Goal: Communication & Community: Answer question/provide support

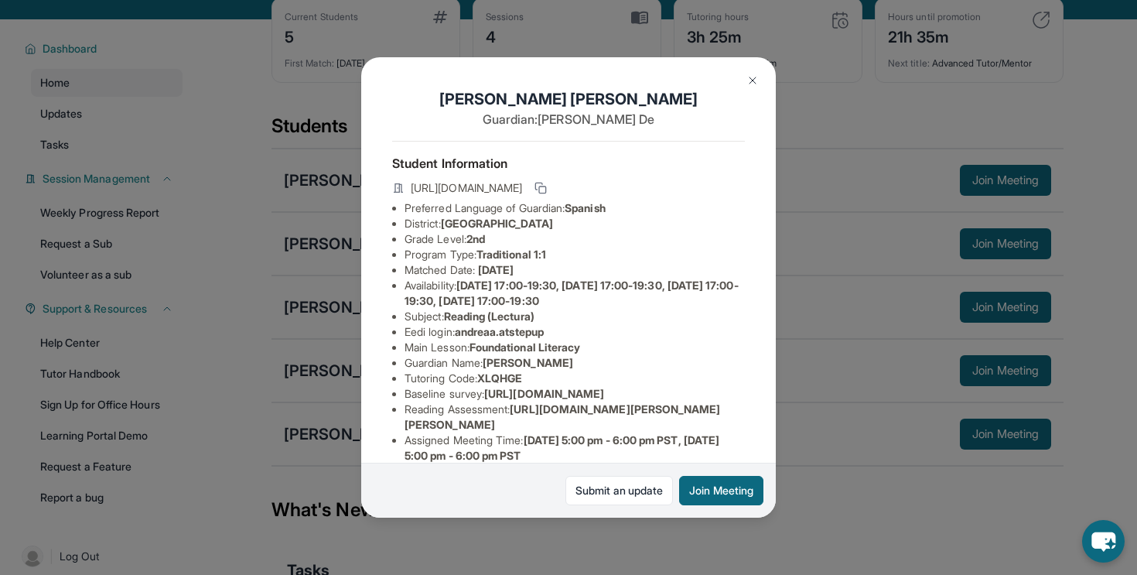
scroll to position [66, 0]
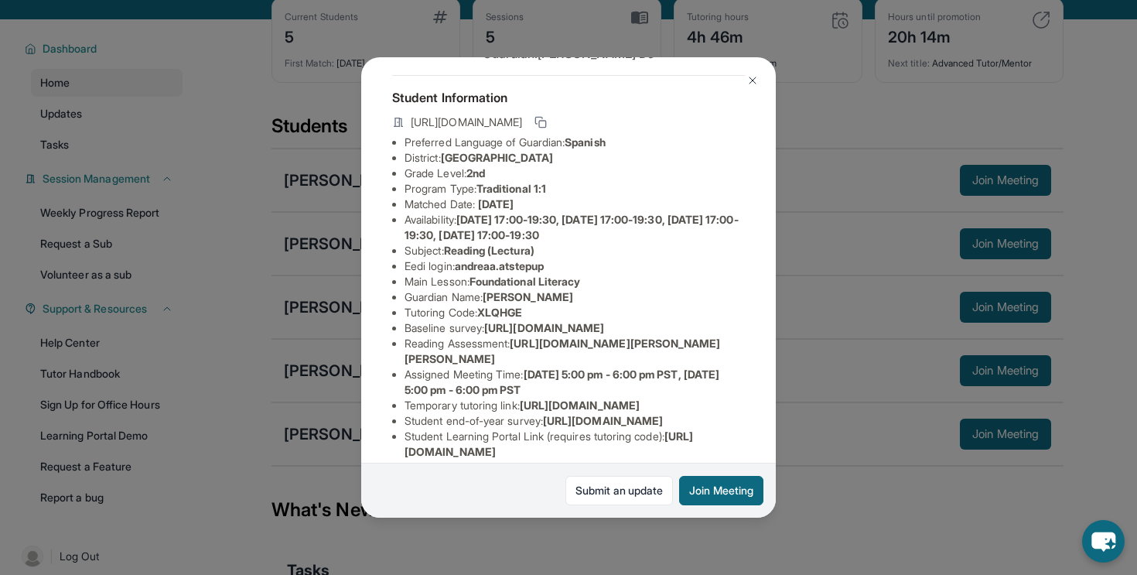
click at [428, 6] on div "[PERSON_NAME] Guardian: [PERSON_NAME] Student Information [URL][DOMAIN_NAME] Pr…" at bounding box center [568, 287] width 1137 height 575
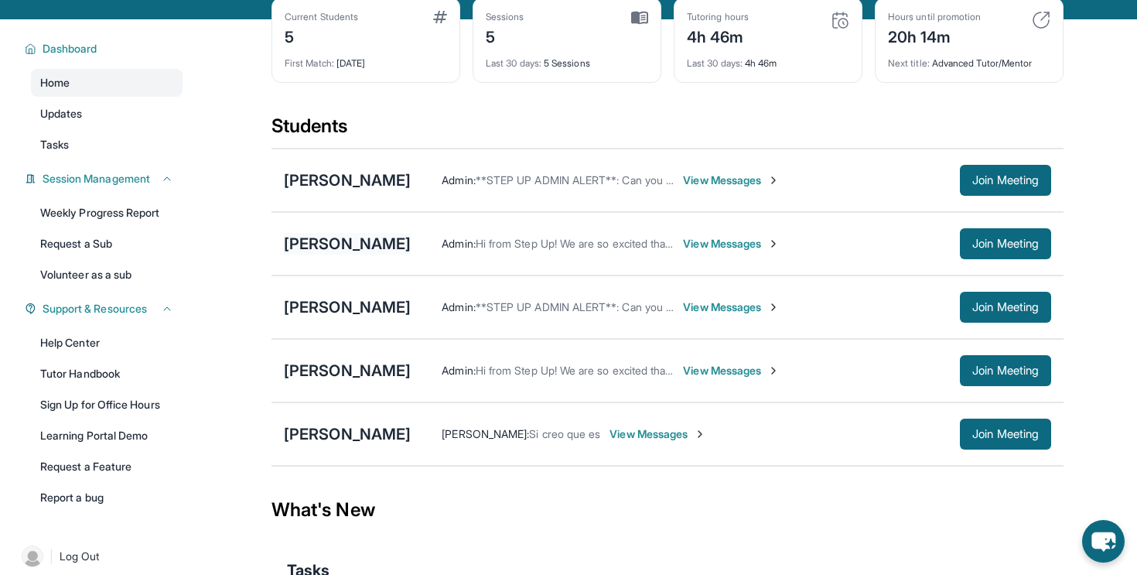
click at [335, 237] on div "[PERSON_NAME]" at bounding box center [347, 244] width 127 height 22
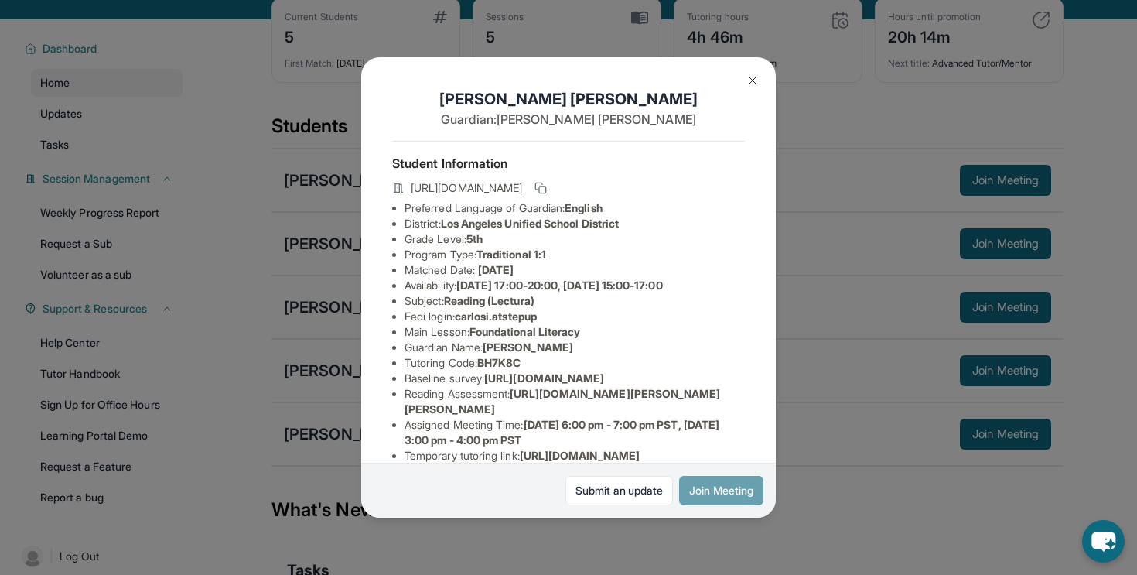
click at [698, 493] on button "Join Meeting" at bounding box center [721, 490] width 84 height 29
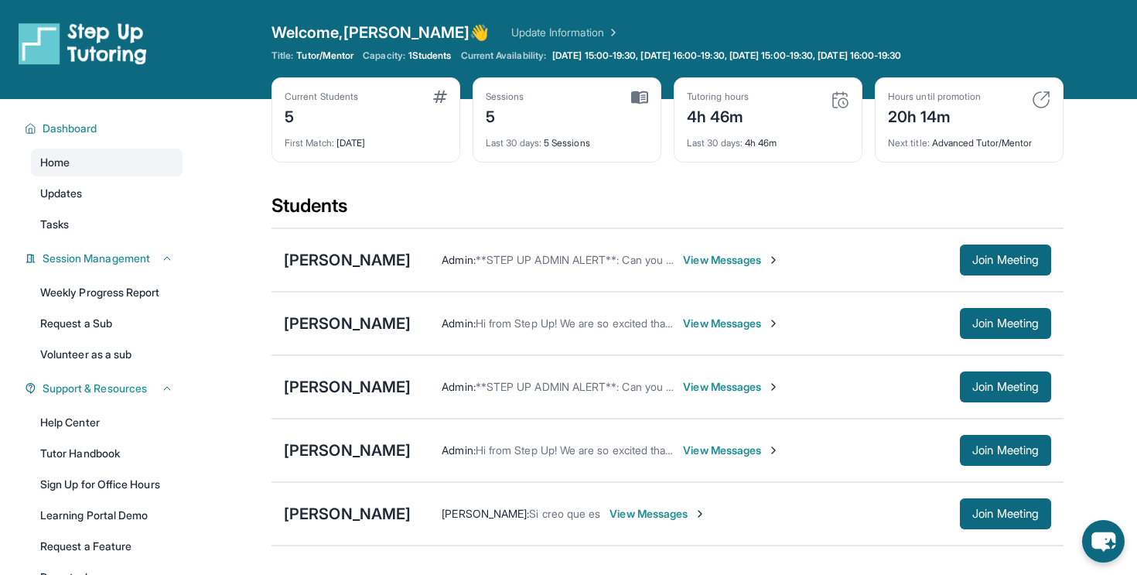
click at [744, 186] on div "Current Students 5 First Match : 7 days ago Sessions 5 Last 30 days : 5 Session…" at bounding box center [667, 135] width 792 height 116
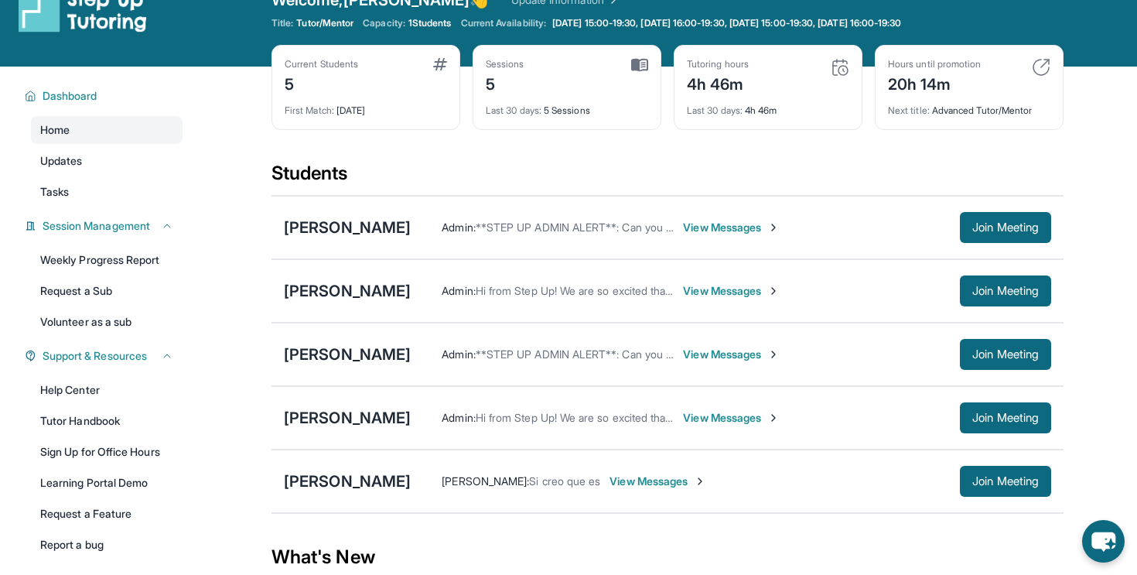
scroll to position [67, 0]
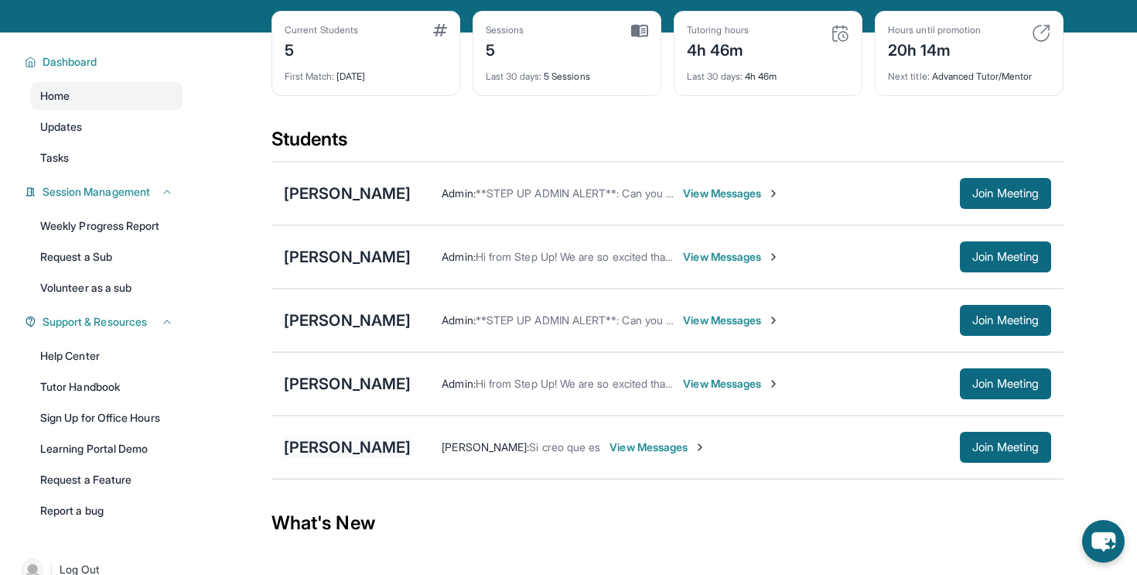
click at [313, 446] on div "[PERSON_NAME]" at bounding box center [347, 447] width 127 height 22
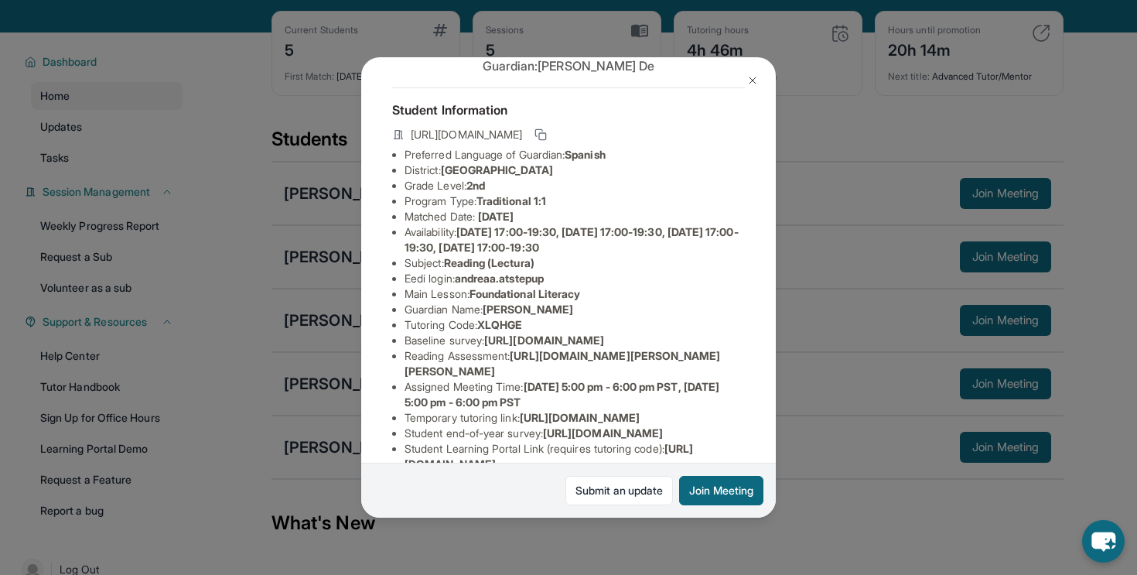
scroll to position [62, 0]
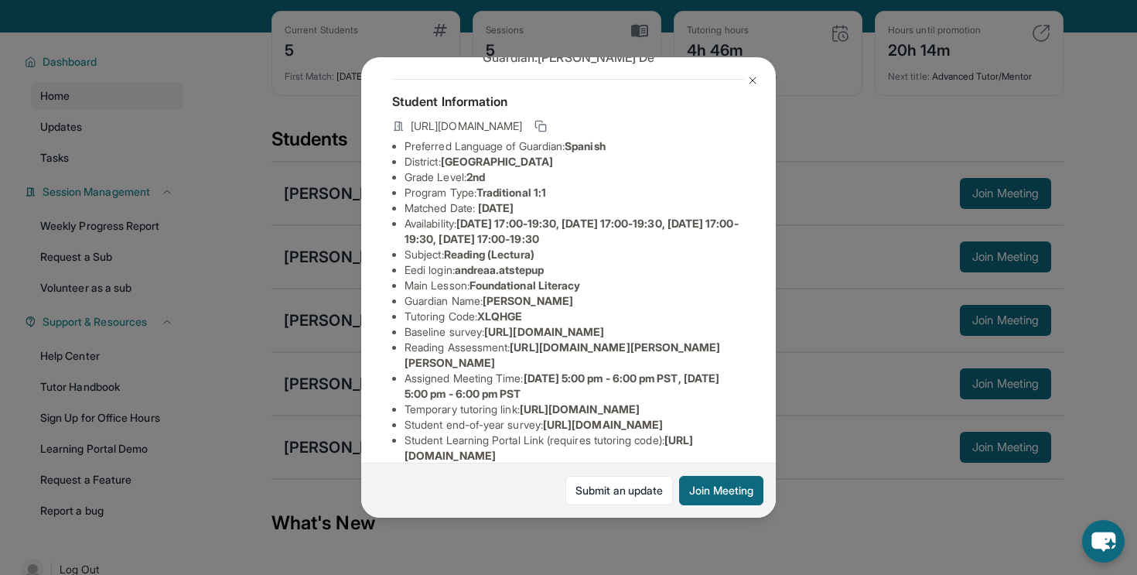
drag, startPoint x: 519, startPoint y: 392, endPoint x: 739, endPoint y: 411, distance: 220.5
click at [739, 370] on li "Reading Assessment : https://yvyn1kit.paperform.co?id=2025-s13283&name=Andrea%2…" at bounding box center [575, 355] width 340 height 31
copy li "[URL][DOMAIN_NAME][PERSON_NAME][PERSON_NAME]"
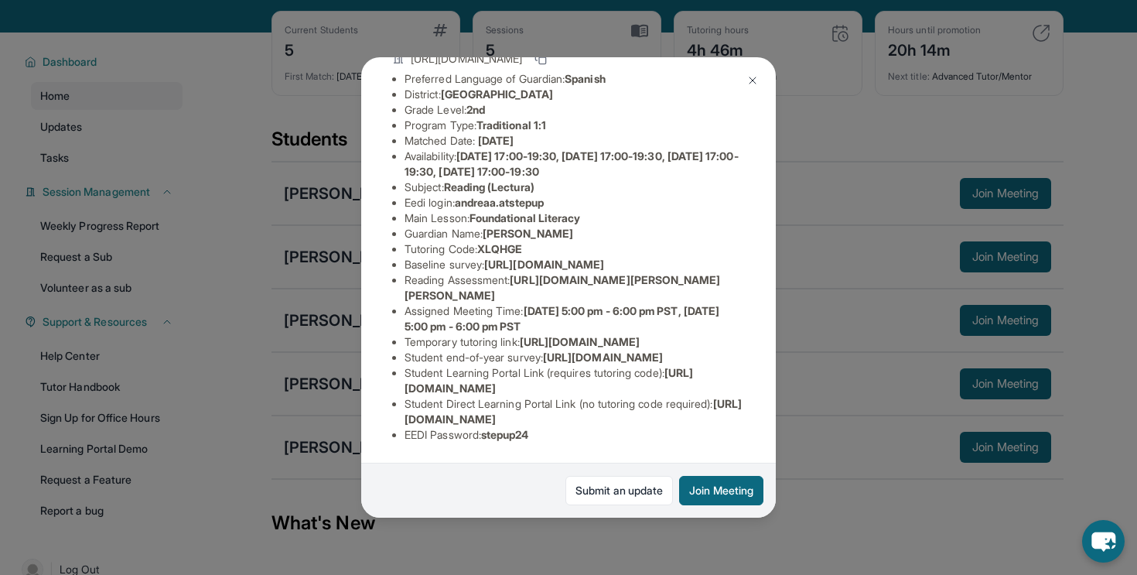
scroll to position [118, 0]
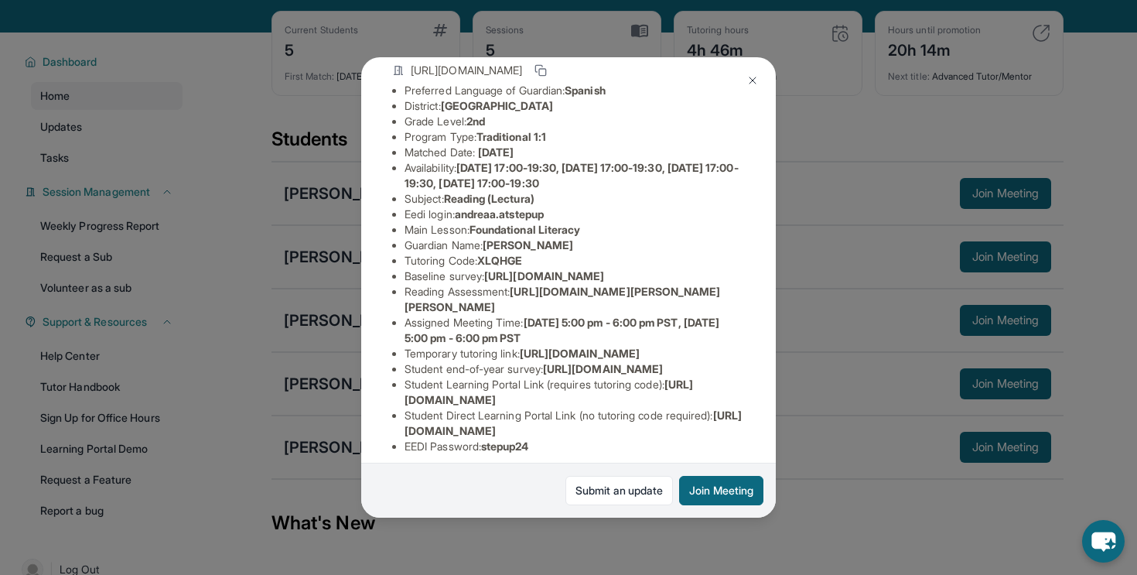
click at [675, 232] on li "Main Lesson : Foundational Literacy" at bounding box center [575, 229] width 340 height 15
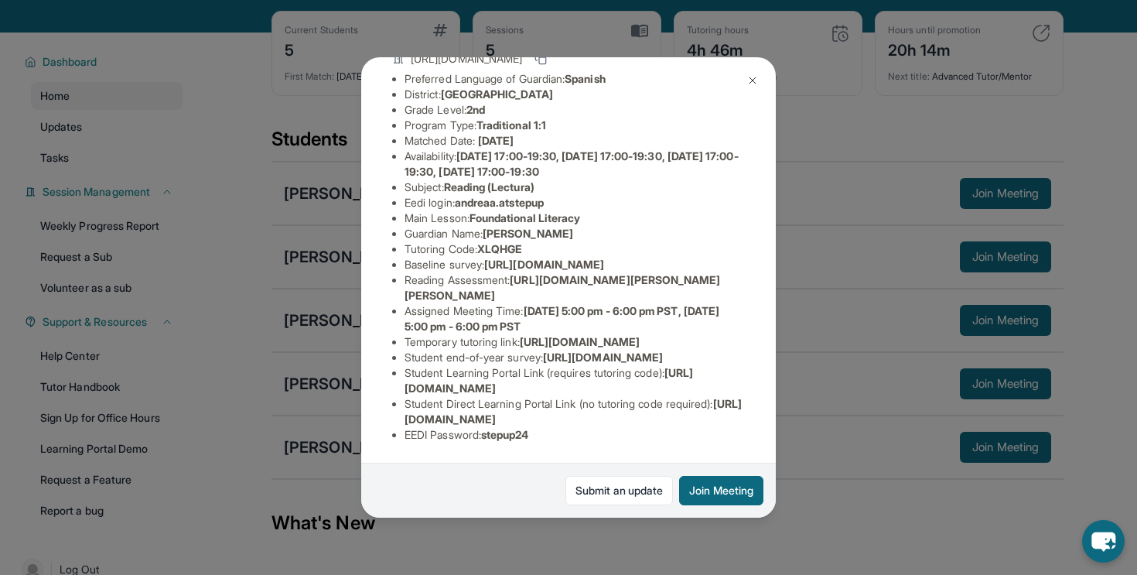
scroll to position [141, 0]
drag, startPoint x: 515, startPoint y: 316, endPoint x: 740, endPoint y: 332, distance: 225.7
click at [740, 303] on li "Reading Assessment : https://yvyn1kit.paperform.co?id=2025-s13283&name=Andrea%2…" at bounding box center [575, 287] width 340 height 31
copy li "[URL][DOMAIN_NAME][PERSON_NAME][PERSON_NAME]"
